Goal: Information Seeking & Learning: Find specific fact

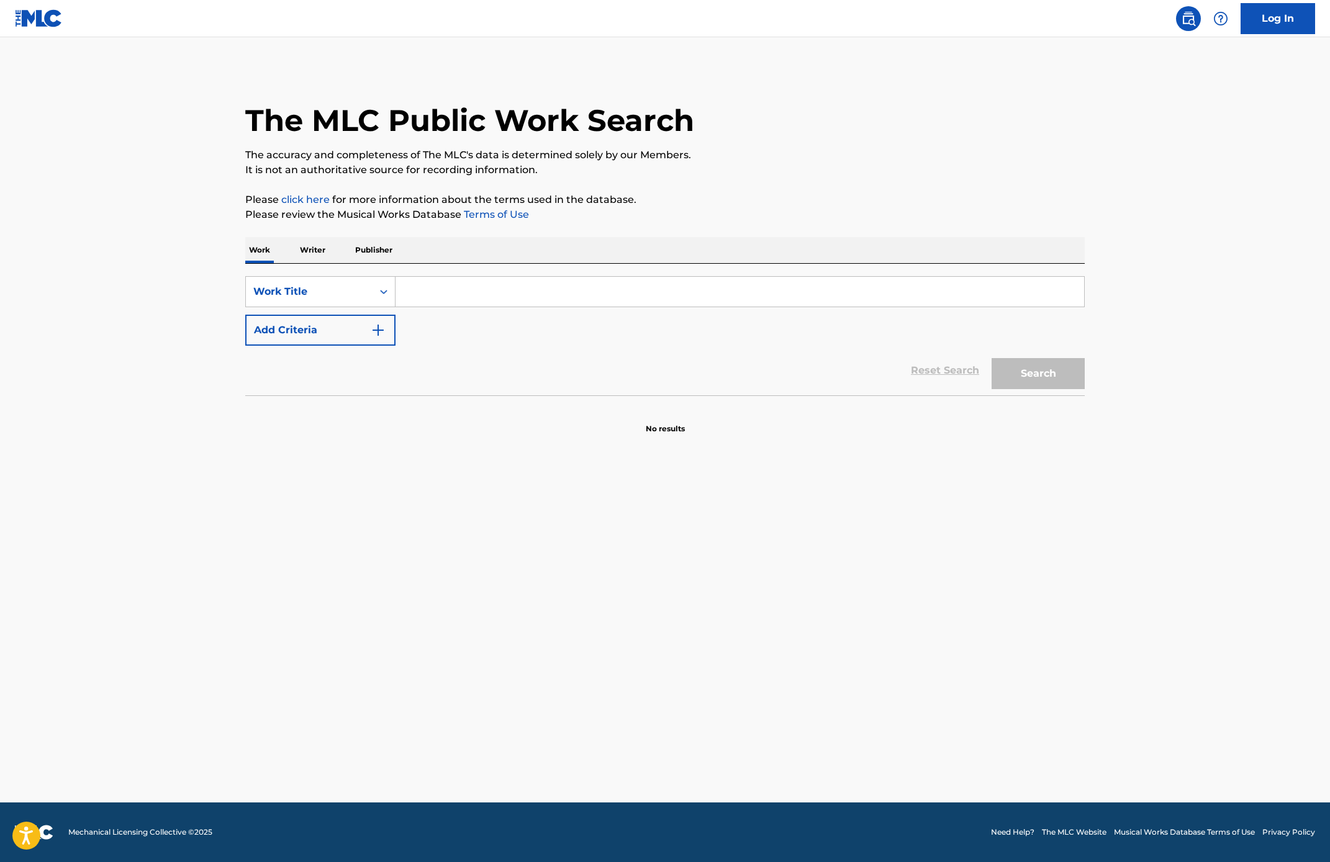
click at [483, 291] on input "Search Form" at bounding box center [739, 292] width 689 height 30
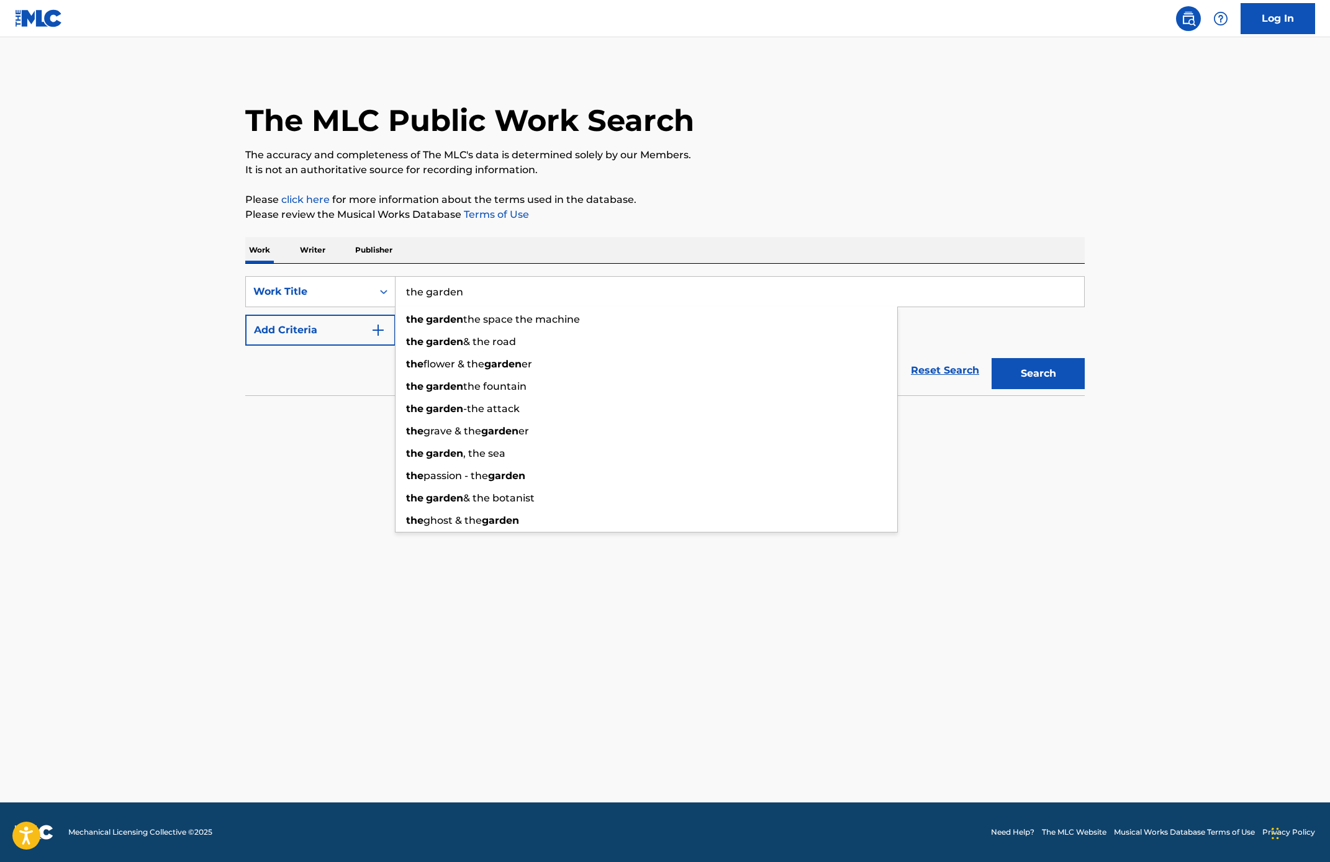
type input "the garden"
click at [284, 325] on button "Add Criteria" at bounding box center [320, 330] width 150 height 31
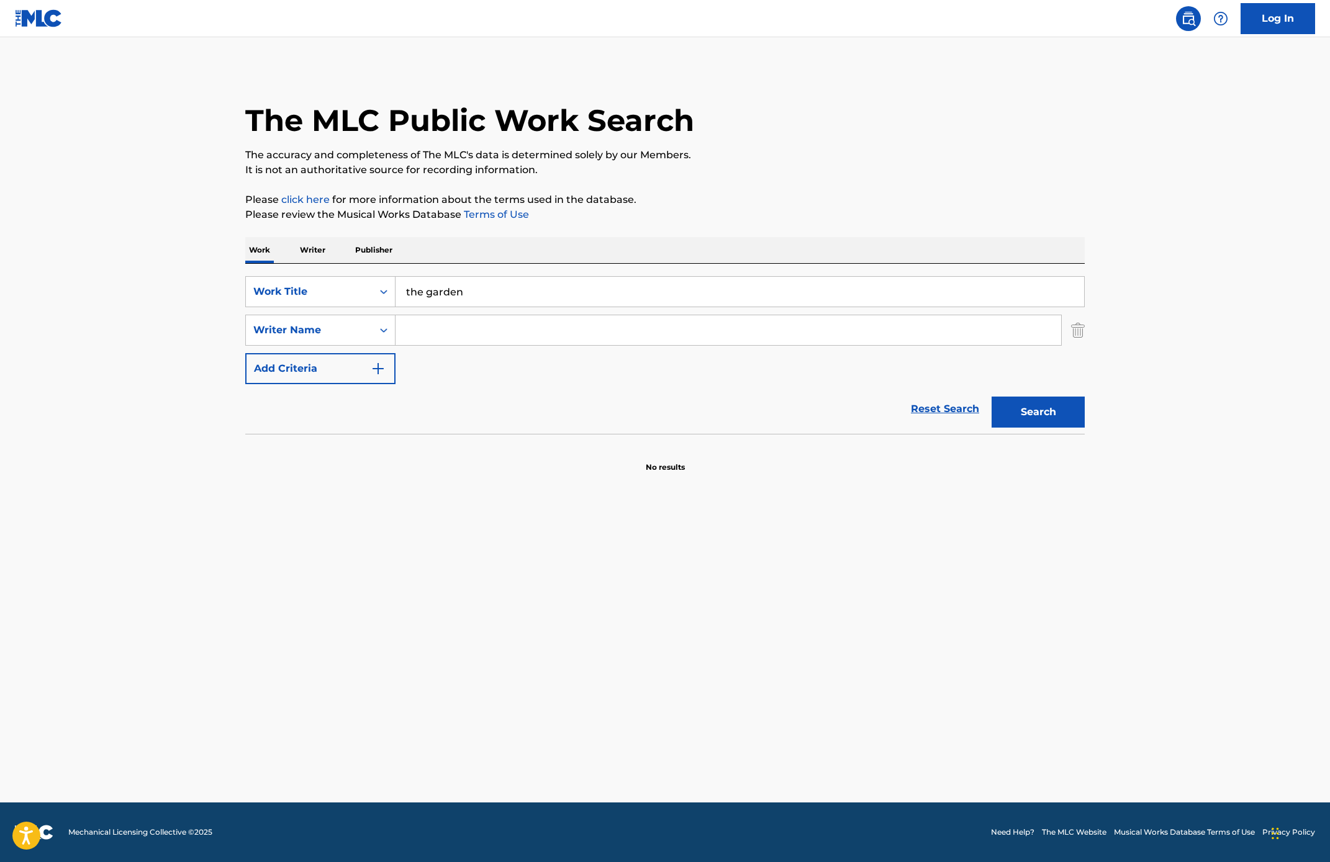
click at [445, 330] on input "Search Form" at bounding box center [728, 330] width 666 height 30
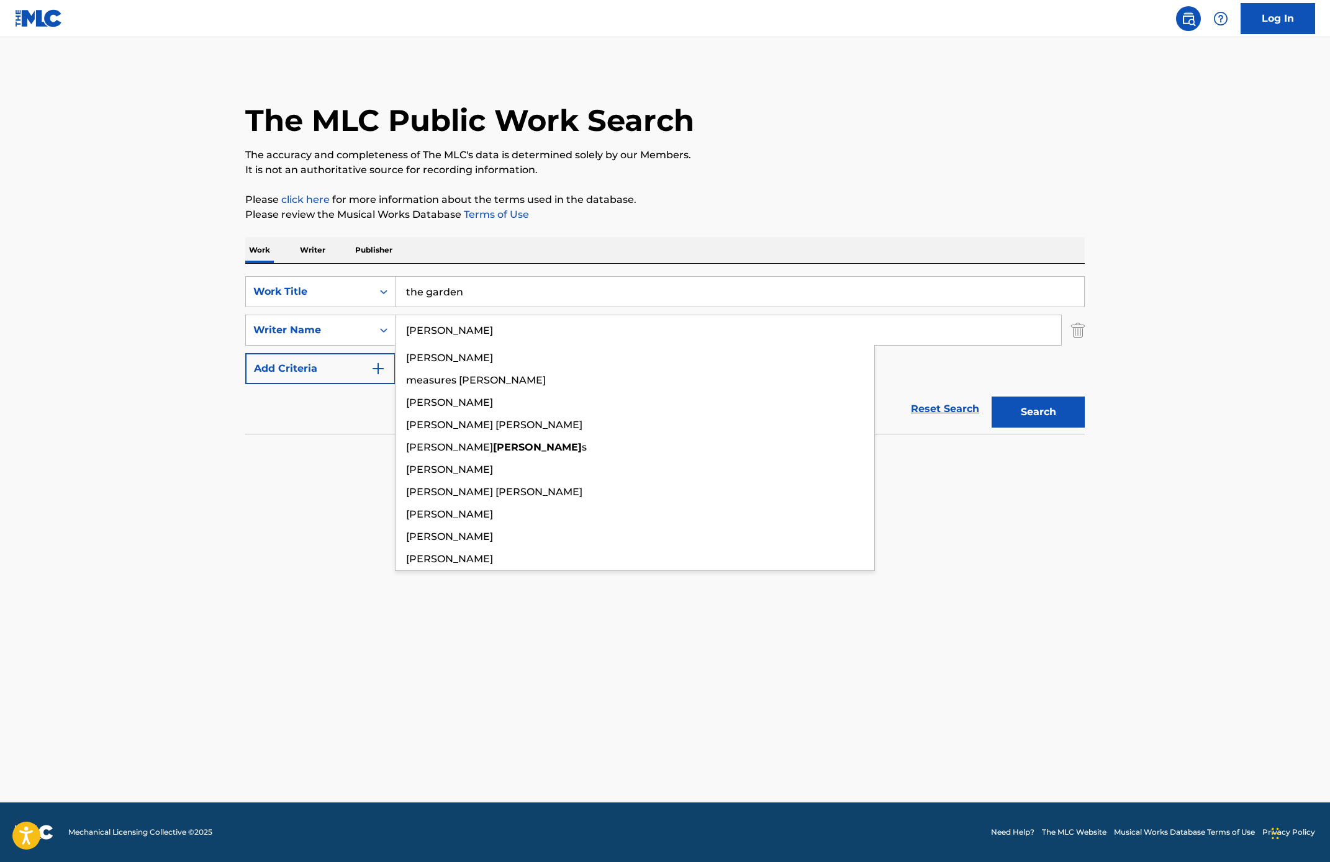
type input "[PERSON_NAME]"
click at [991, 397] on button "Search" at bounding box center [1037, 412] width 93 height 31
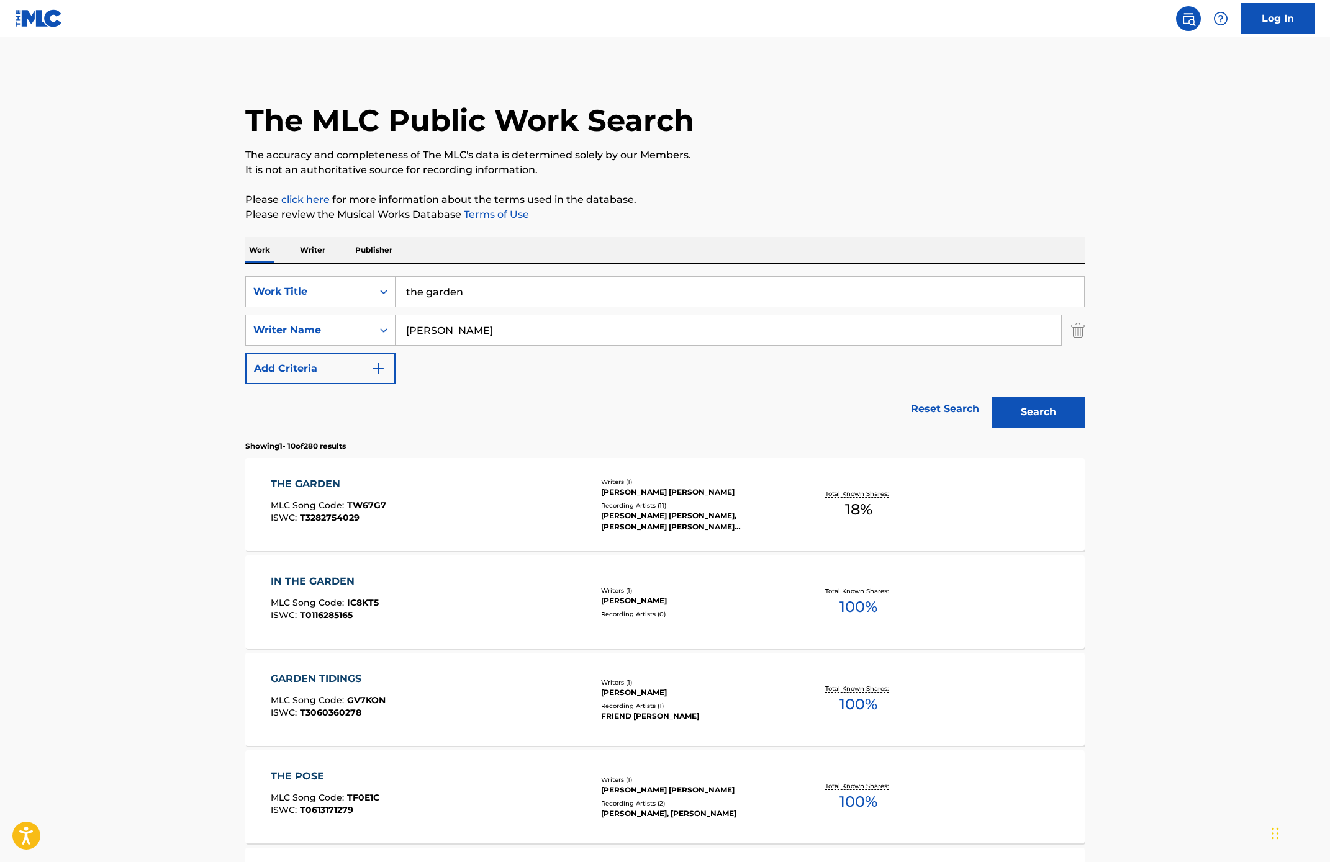
click at [656, 514] on div "[PERSON_NAME] [PERSON_NAME], [PERSON_NAME] [PERSON_NAME] [PERSON_NAME], [PERSON…" at bounding box center [694, 521] width 187 height 22
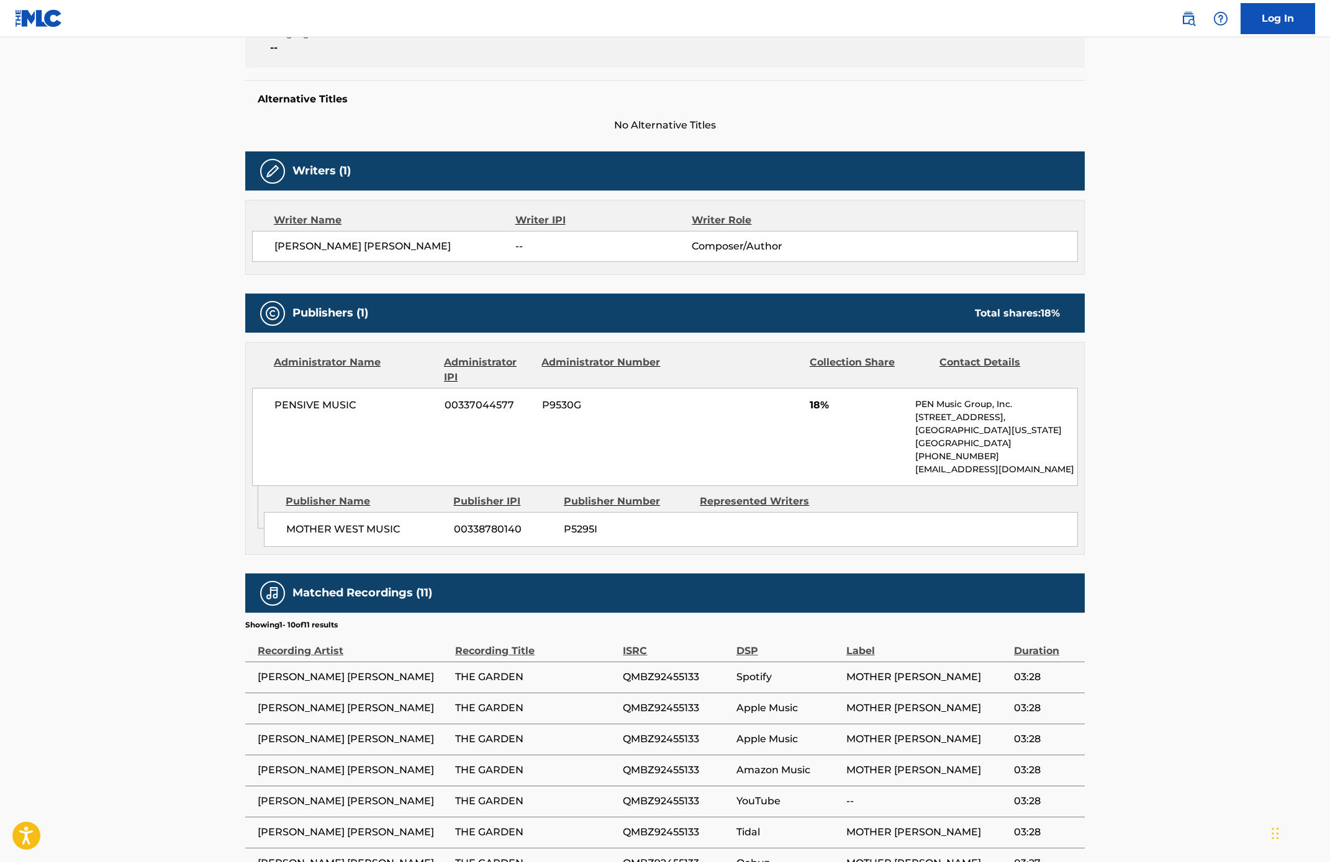
scroll to position [282, 0]
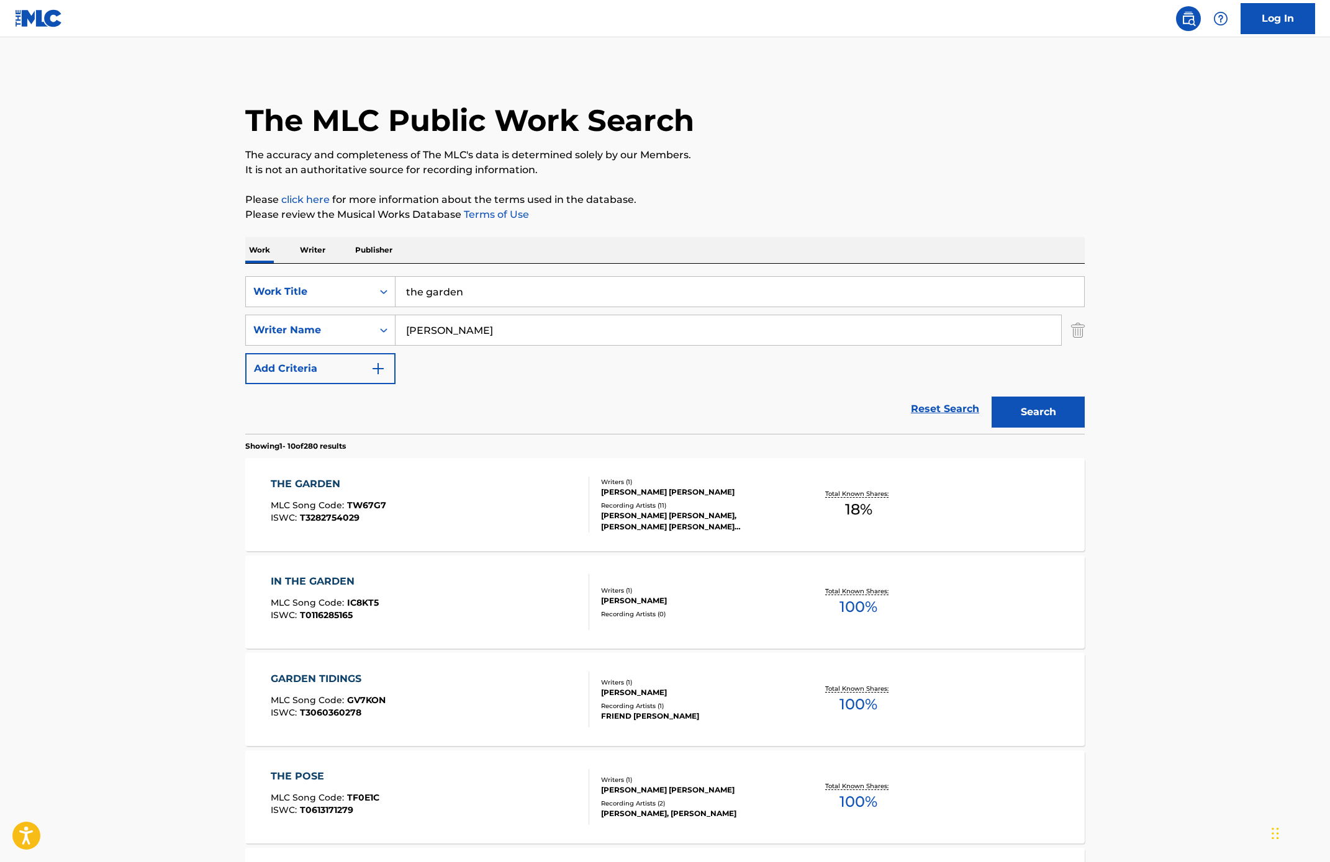
drag, startPoint x: 488, startPoint y: 289, endPoint x: 360, endPoint y: 261, distance: 131.0
click at [360, 261] on div "Work Writer Publisher SearchWithCriteria2e2164bd-aaeb-4ff7-b154-2343b83463a4 Wo…" at bounding box center [664, 864] width 839 height 1255
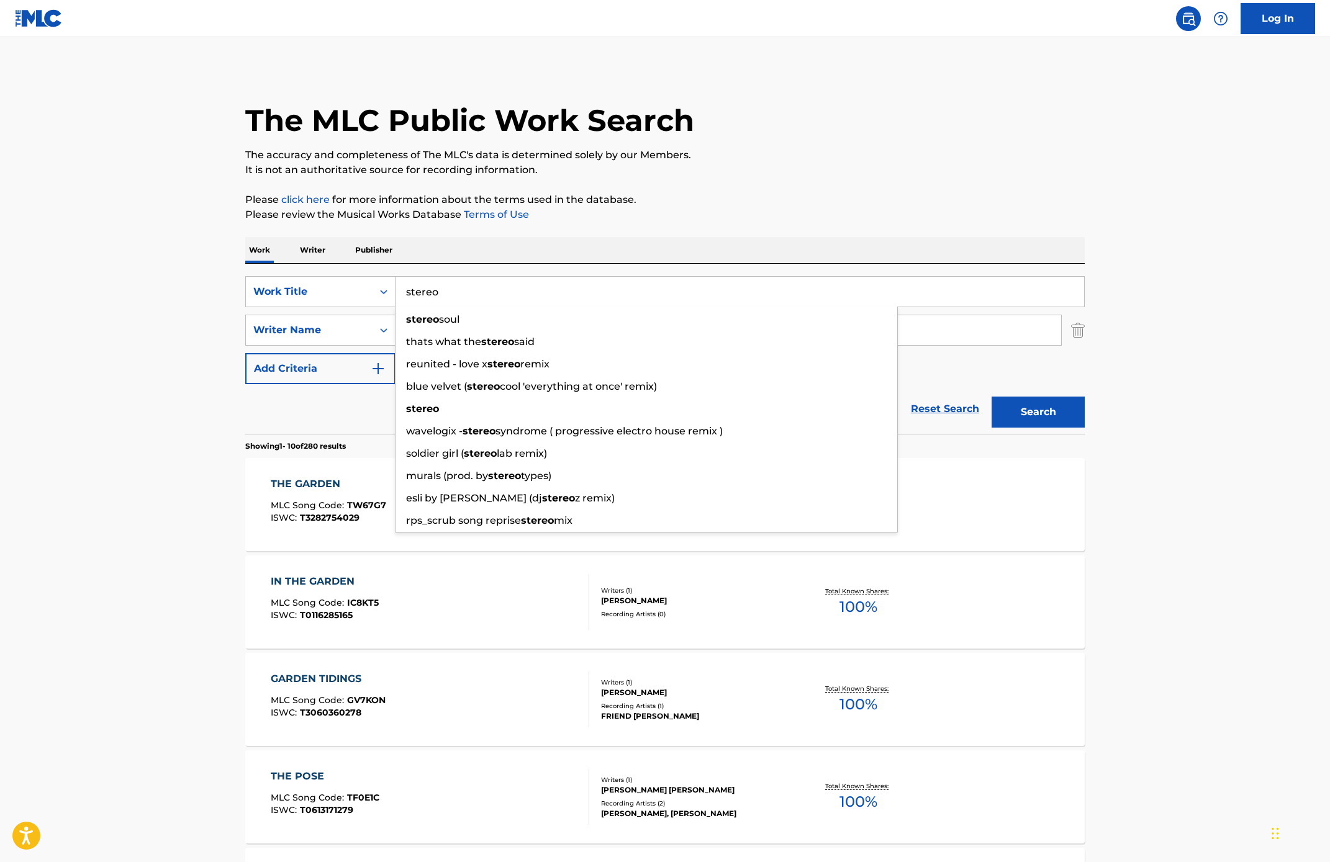
type input "stereo"
click at [991, 397] on button "Search" at bounding box center [1037, 412] width 93 height 31
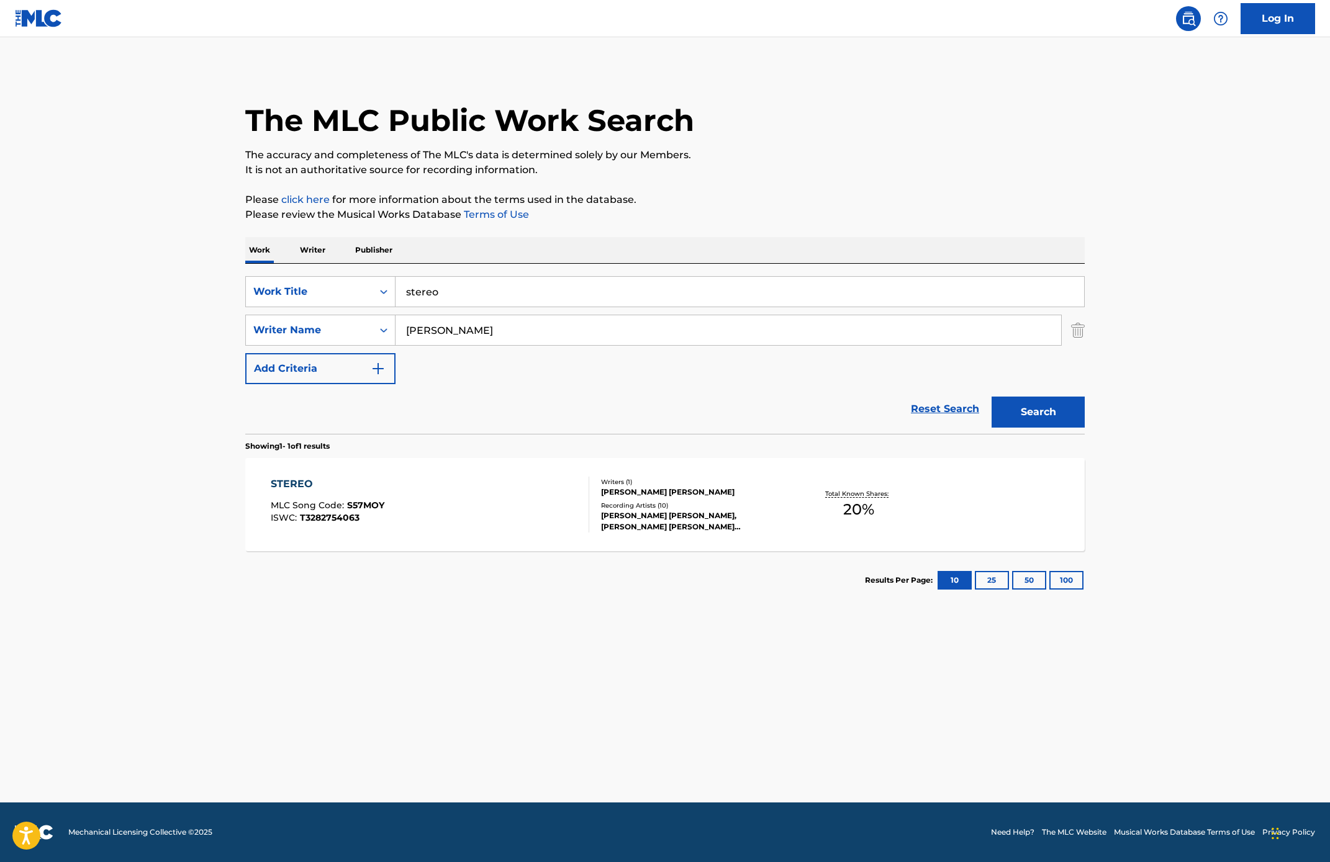
click at [489, 479] on div "STEREO MLC Song Code : S57MOY ISWC : T3282754063" at bounding box center [430, 505] width 319 height 56
drag, startPoint x: 468, startPoint y: 290, endPoint x: 379, endPoint y: 286, distance: 89.5
click at [379, 286] on div "SearchWithCriteria2e2164bd-aaeb-4ff7-b154-2343b83463a4 Work Title stereo" at bounding box center [664, 291] width 839 height 31
type input "i'd like to know myself"
click at [991, 397] on button "Search" at bounding box center [1037, 412] width 93 height 31
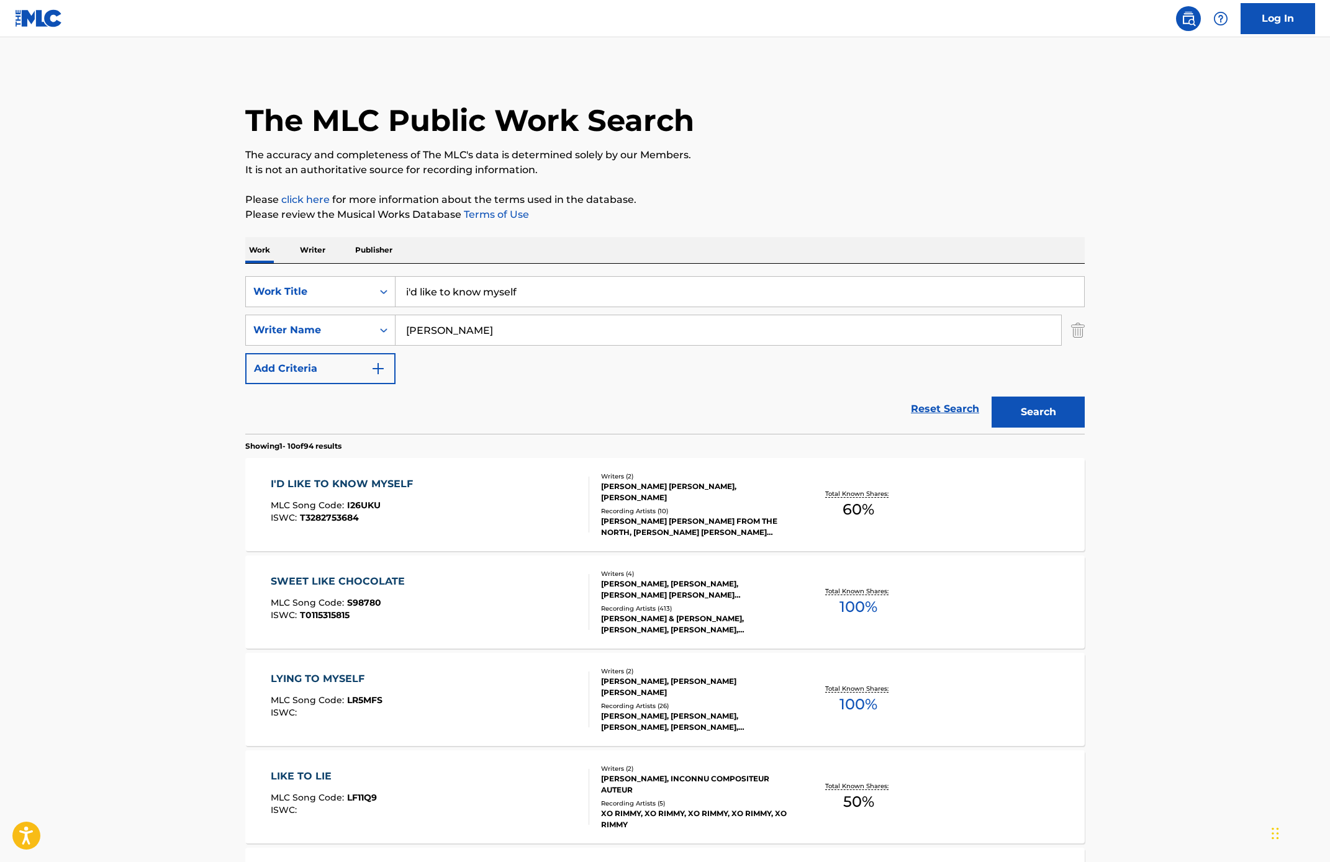
click at [537, 499] on div "I'D LIKE TO KNOW MYSELF MLC Song Code : I26UKU ISWC : T3282753684" at bounding box center [430, 505] width 319 height 56
